Goal: Information Seeking & Learning: Learn about a topic

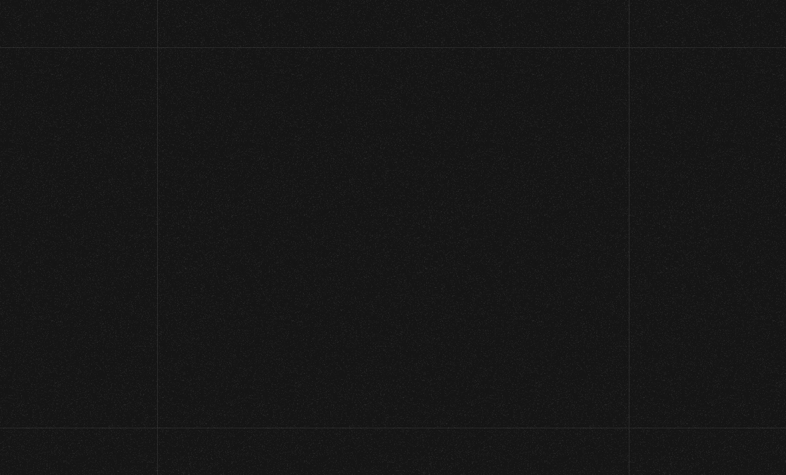
scroll to position [-7, 0]
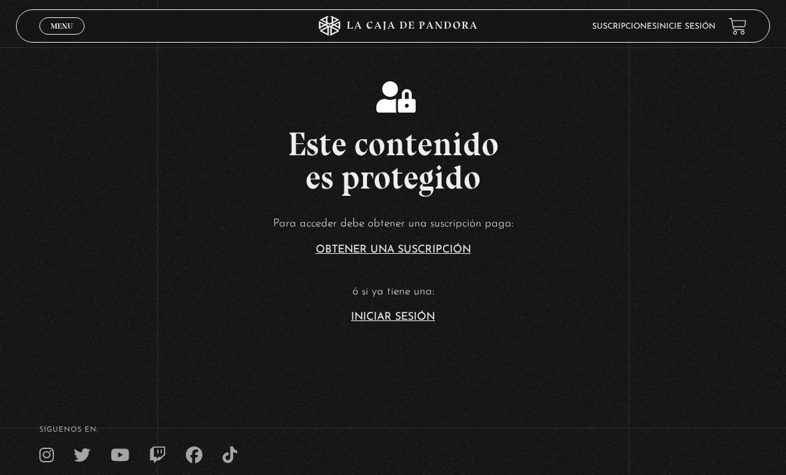
click at [373, 322] on link "Iniciar Sesión" at bounding box center [393, 317] width 84 height 11
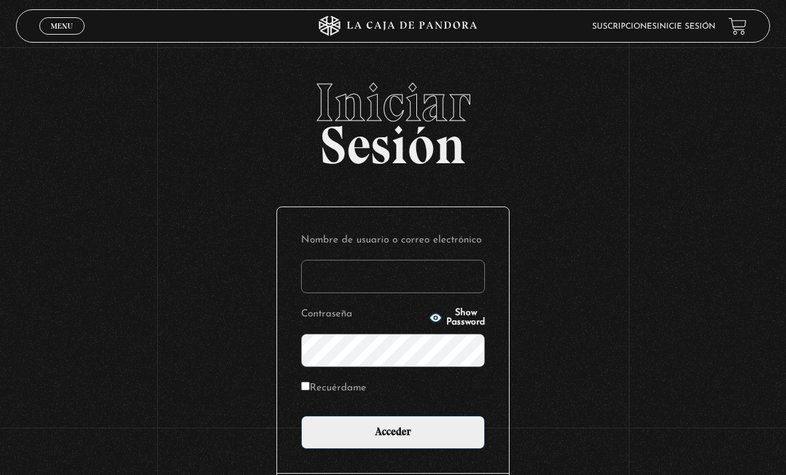
type input "[PERSON_NAME][EMAIL_ADDRESS][DOMAIN_NAME]"
click at [393, 439] on input "Acceder" at bounding box center [393, 431] width 184 height 33
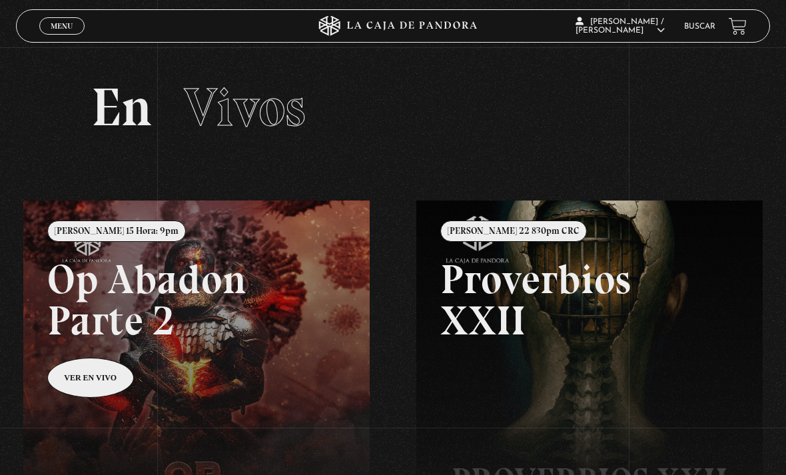
click at [41, 28] on link "Menu Cerrar" at bounding box center [61, 25] width 45 height 17
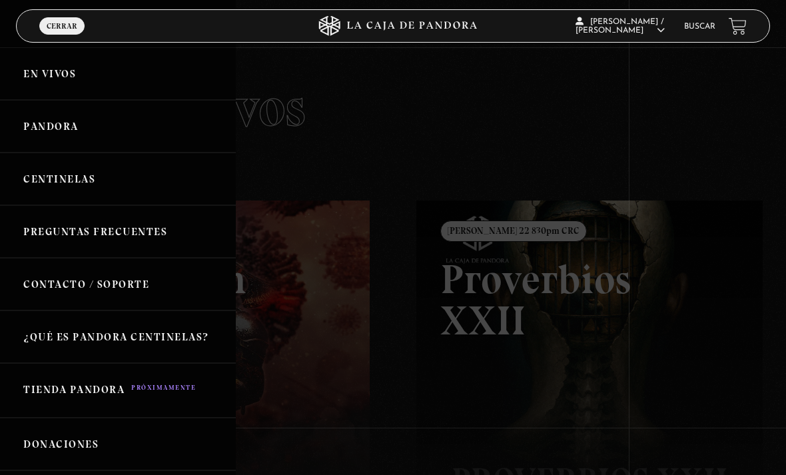
click at [33, 186] on link "Centinelas" at bounding box center [118, 178] width 236 height 53
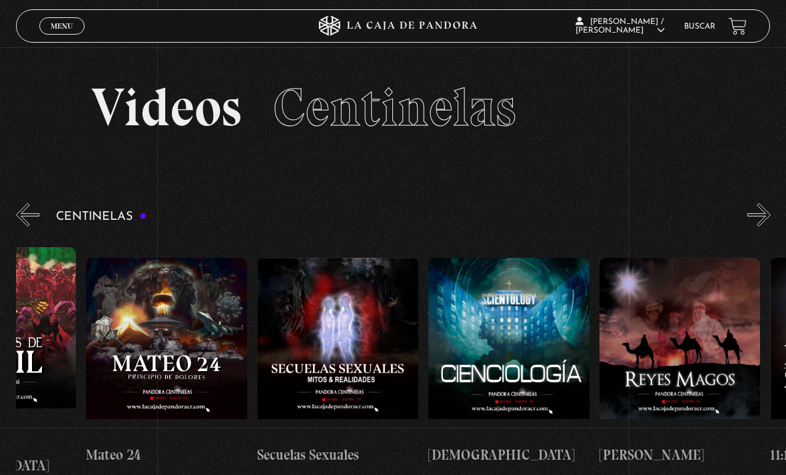
scroll to position [0, 7310]
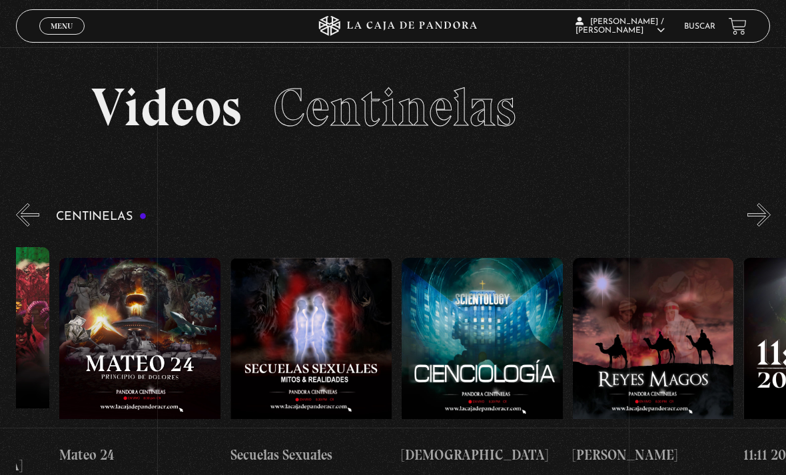
click at [444, 338] on figure at bounding box center [481, 348] width 161 height 180
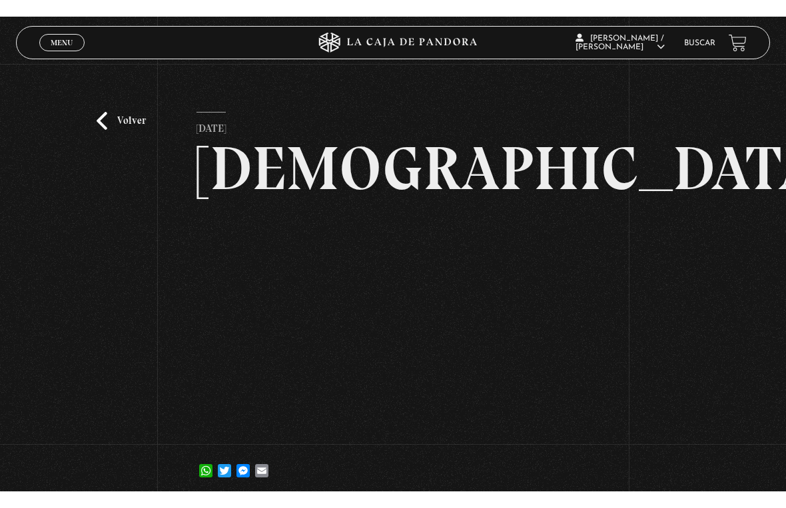
scroll to position [16, 0]
